Goal: Find specific page/section

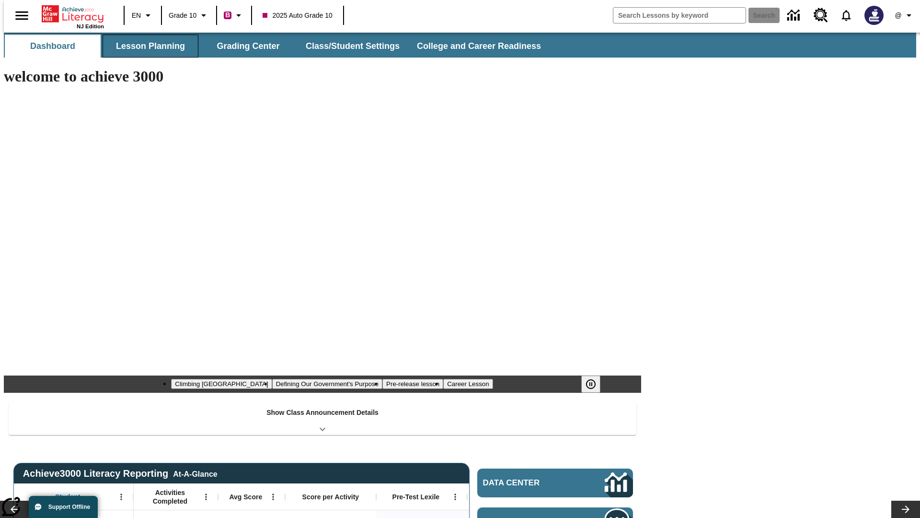
click at [147, 46] on button "Lesson Planning" at bounding box center [151, 46] width 96 height 23
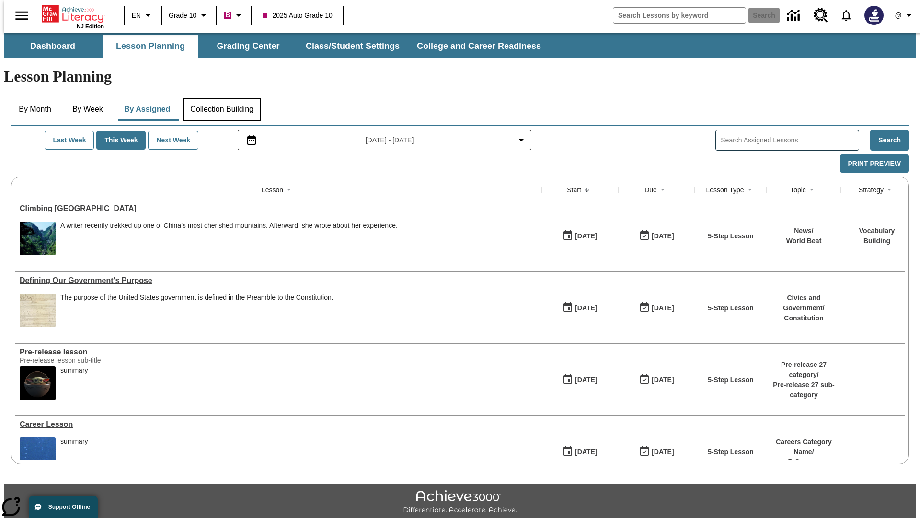
click at [221, 98] on button "Collection Building" at bounding box center [222, 109] width 79 height 23
